Goal: Find specific page/section: Find specific page/section

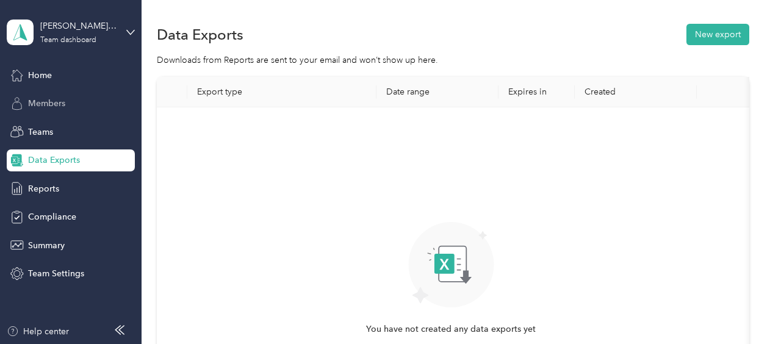
click at [40, 107] on span "Members" at bounding box center [46, 103] width 37 height 13
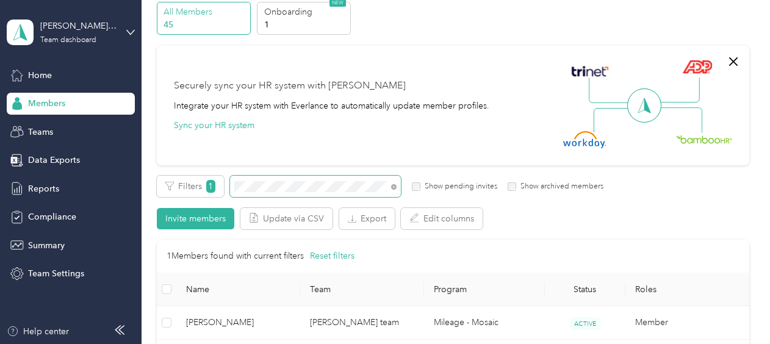
scroll to position [122, 0]
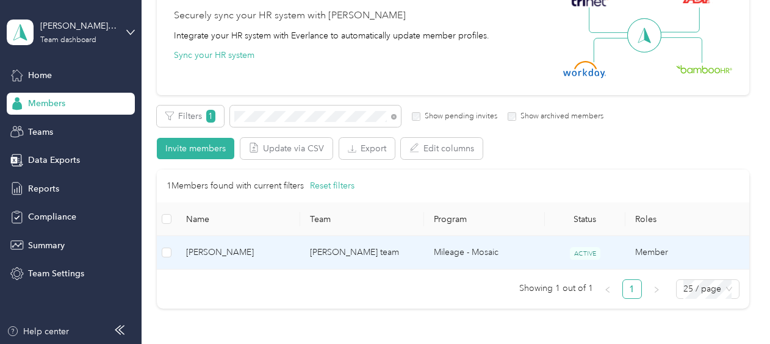
click at [221, 256] on span "[PERSON_NAME]" at bounding box center [238, 252] width 104 height 13
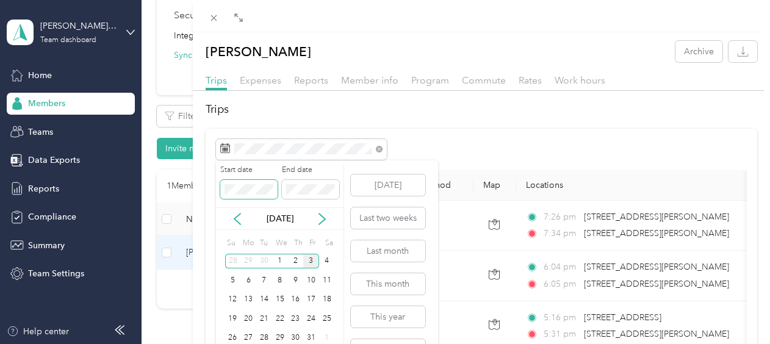
click at [177, 344] on div "Drag to resize Click to close [PERSON_NAME] Archive Trips Expenses Reports Memb…" at bounding box center [382, 344] width 764 height 0
click at [309, 261] on div "1" at bounding box center [311, 261] width 16 height 15
click at [311, 259] on div "1" at bounding box center [311, 261] width 16 height 15
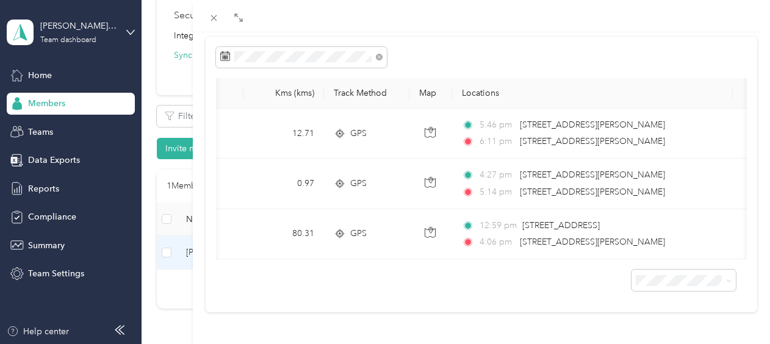
scroll to position [0, 18]
